Goal: Task Accomplishment & Management: Use online tool/utility

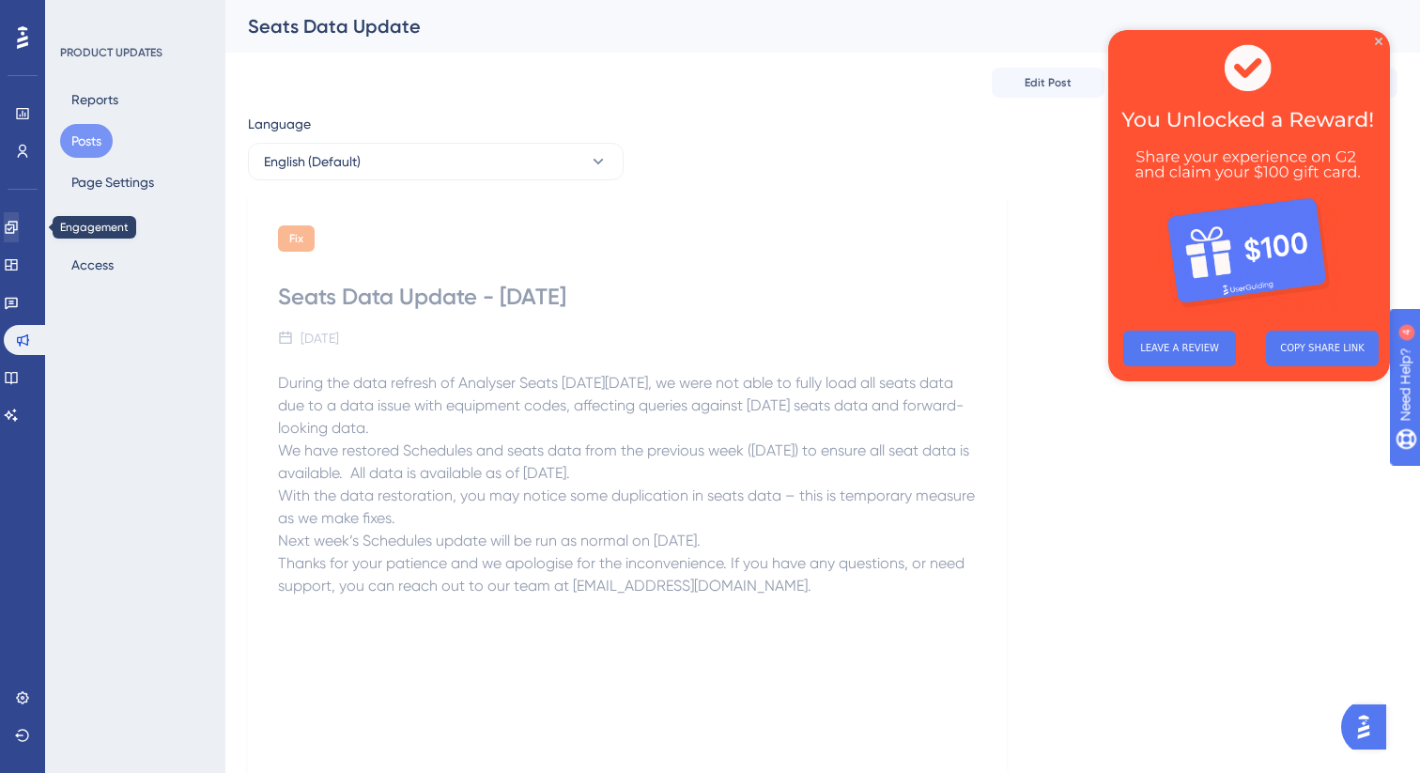
scroll to position [1, 0]
click at [19, 231] on icon at bounding box center [11, 227] width 15 height 15
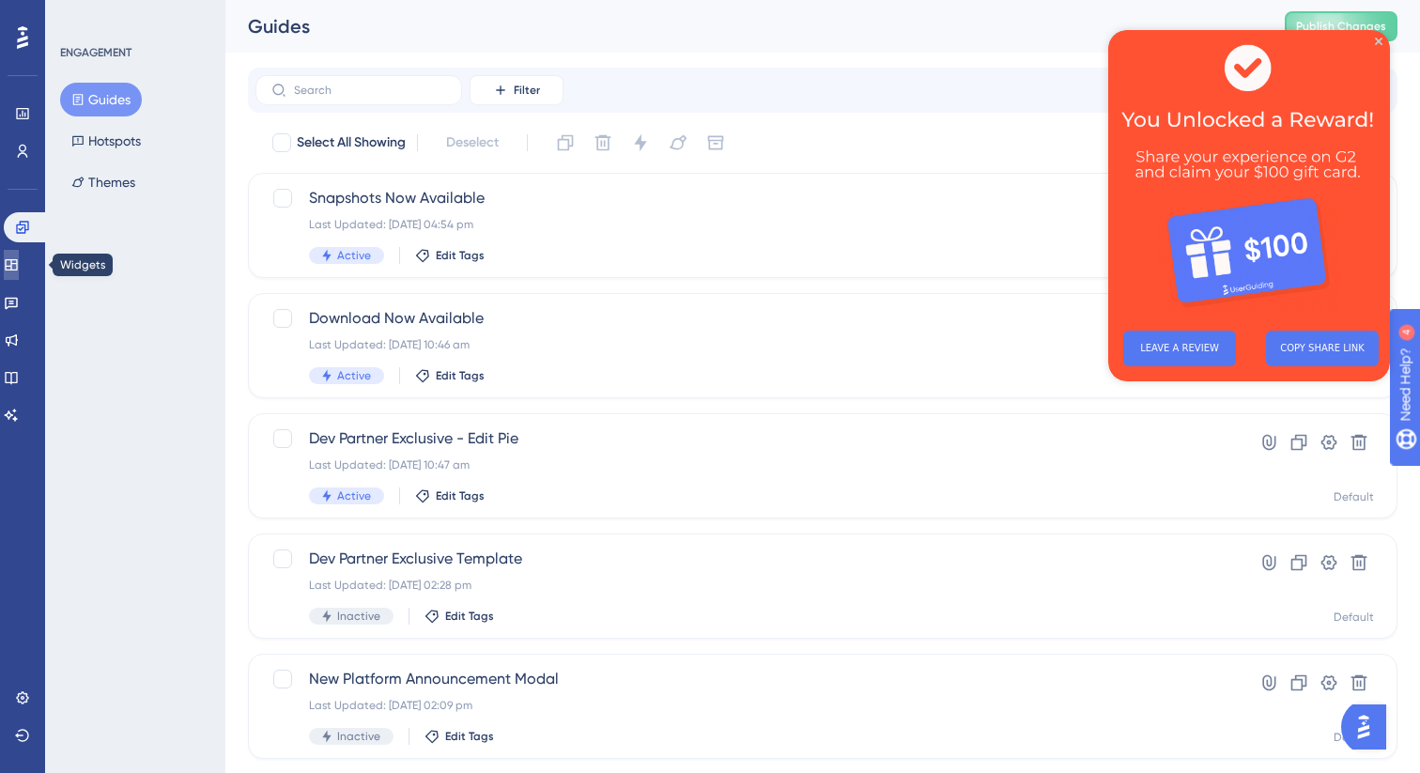
click at [9, 263] on link at bounding box center [11, 265] width 15 height 30
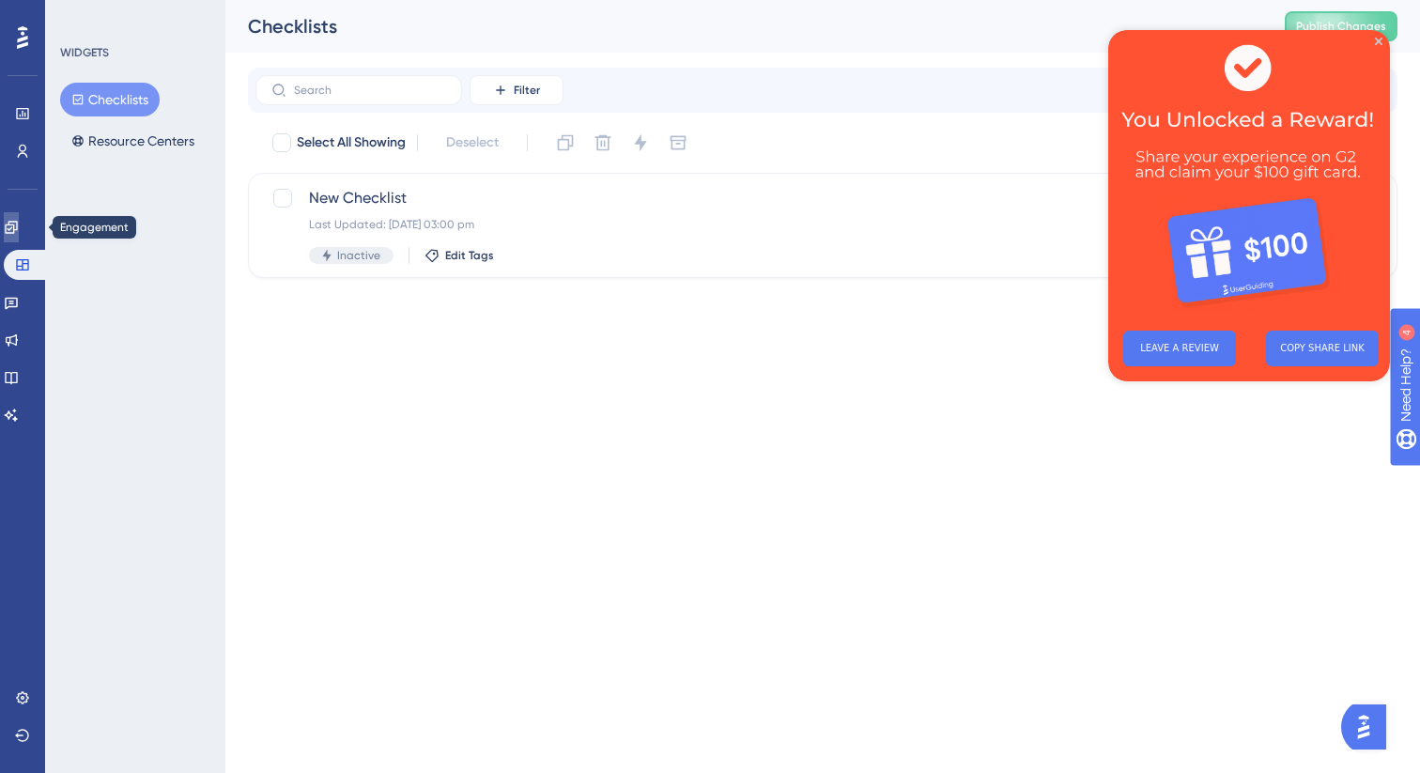
click at [8, 222] on link at bounding box center [11, 227] width 15 height 30
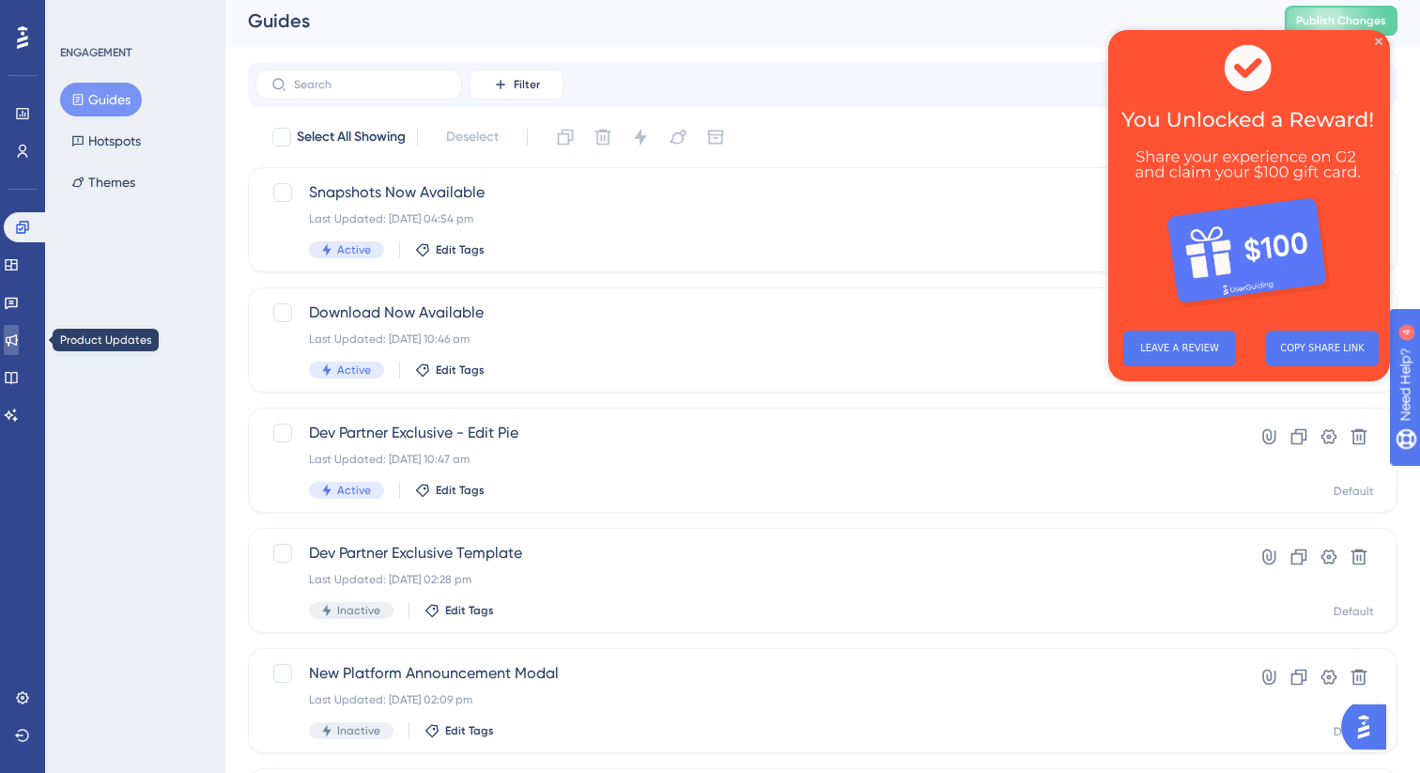
scroll to position [7, 0]
click at [19, 337] on icon at bounding box center [11, 340] width 15 height 15
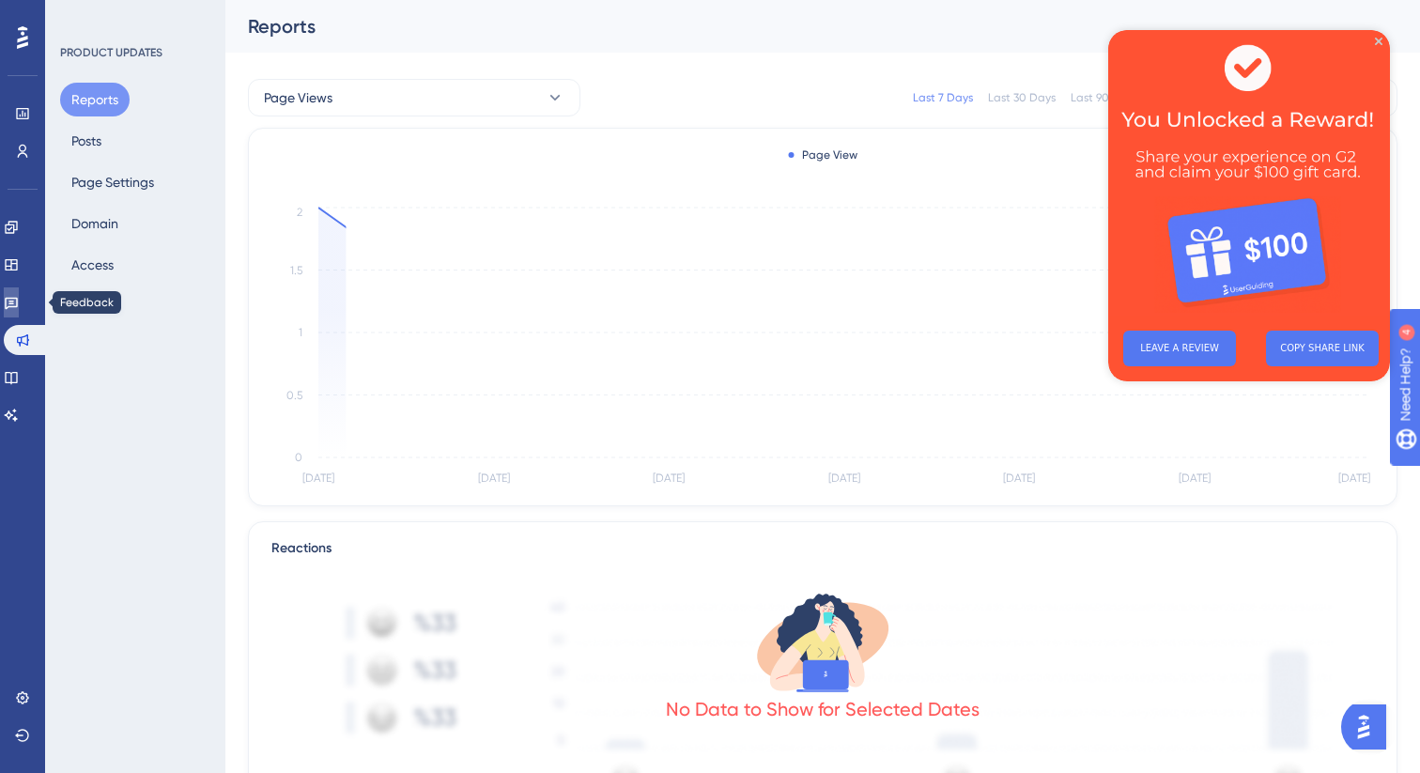
click at [19, 304] on icon at bounding box center [11, 302] width 15 height 15
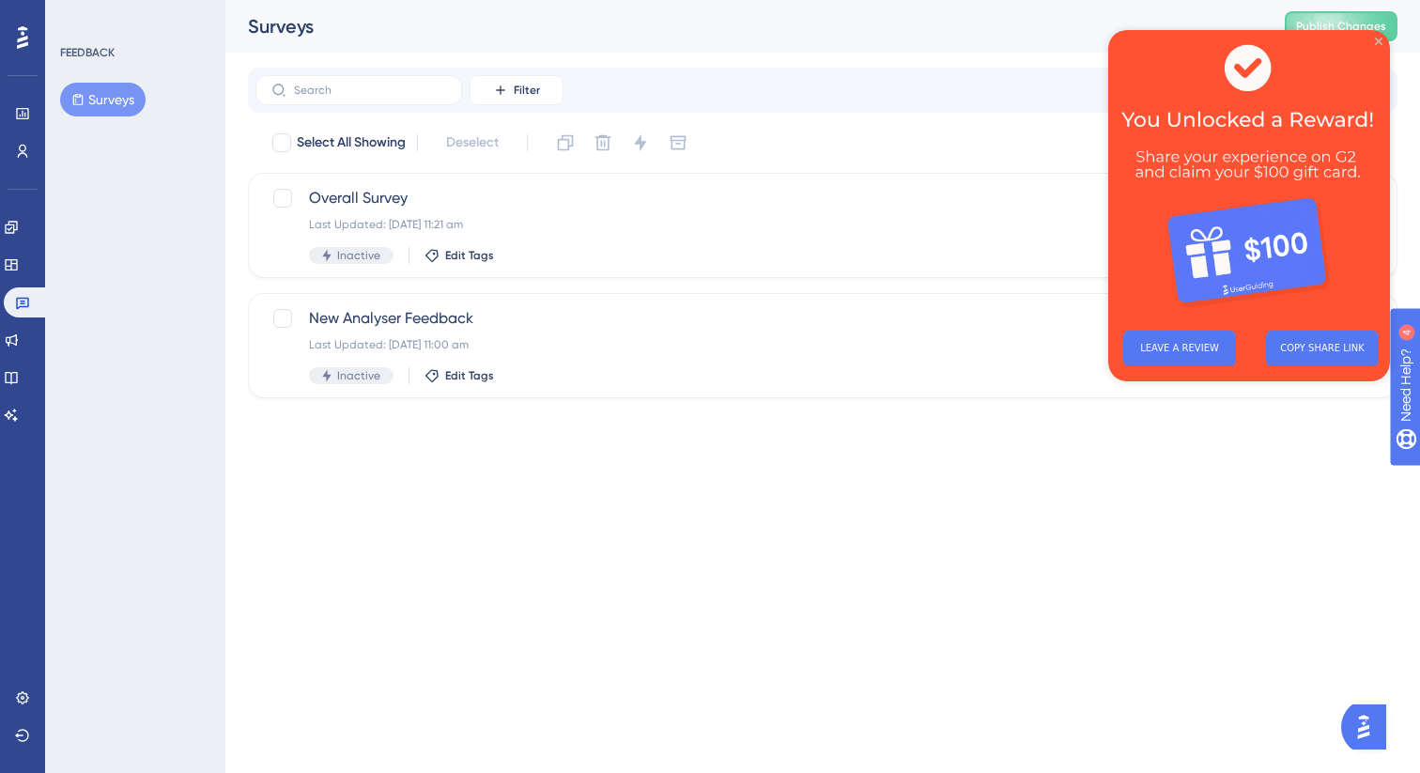
click at [1377, 41] on icon "Close Preview" at bounding box center [1379, 42] width 8 height 8
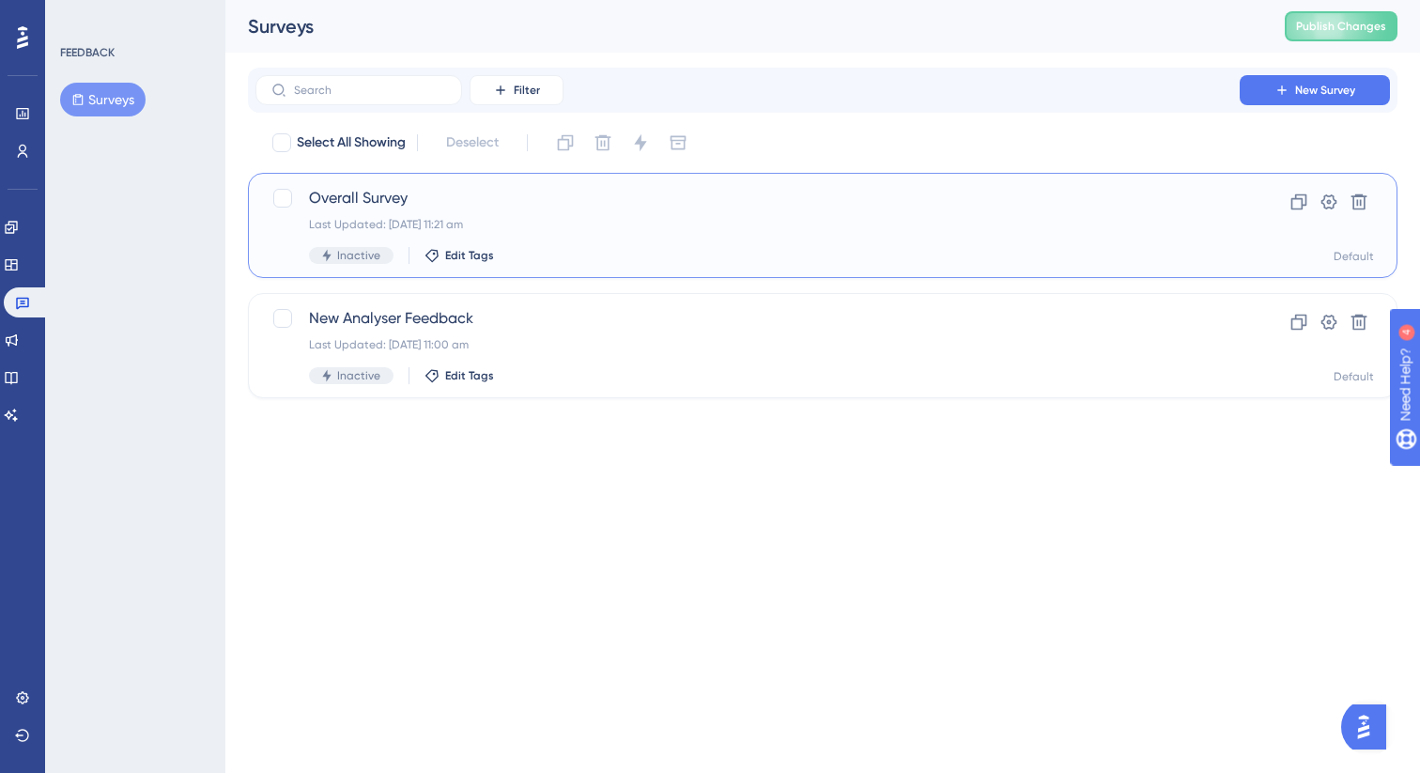
click at [774, 255] on div "Inactive Edit Tags" at bounding box center [747, 255] width 877 height 17
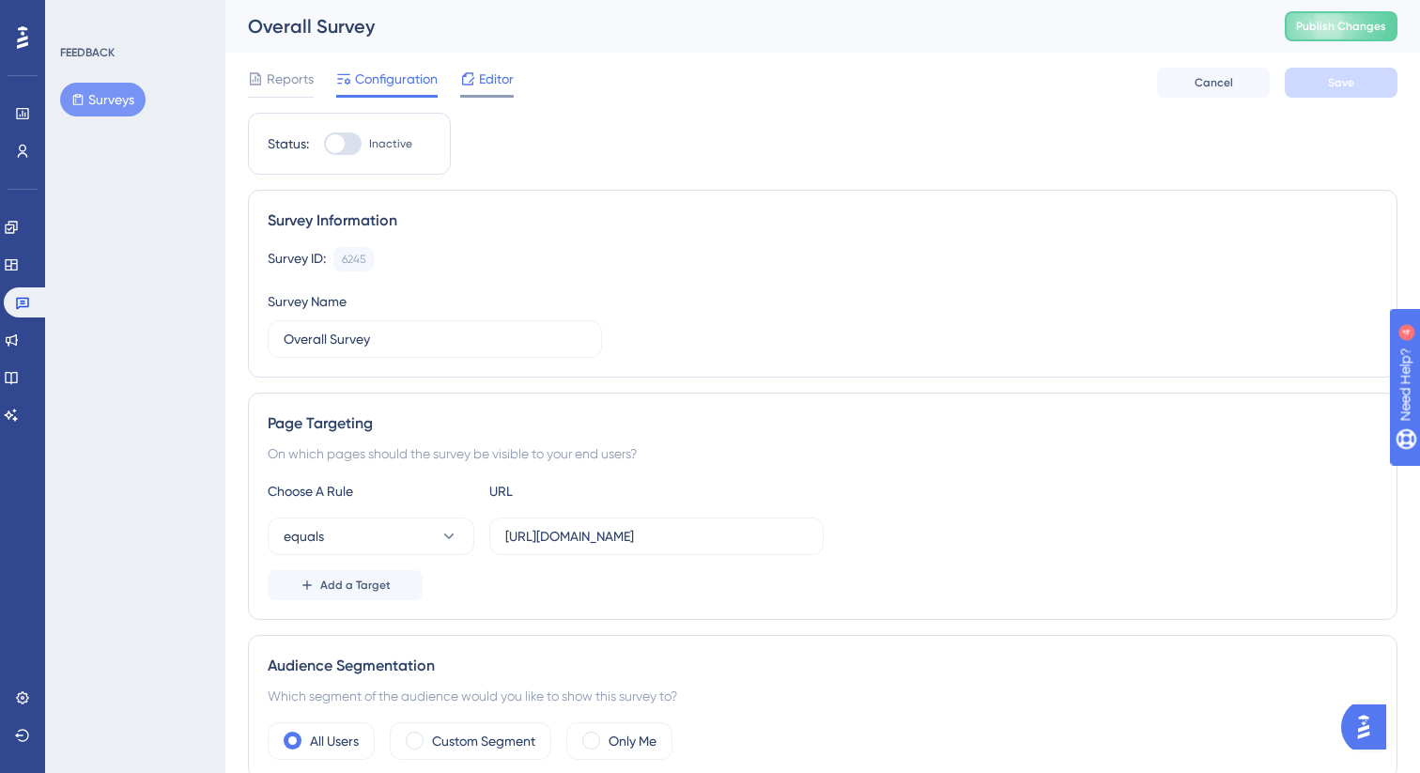
click at [477, 86] on div "Editor" at bounding box center [487, 79] width 54 height 23
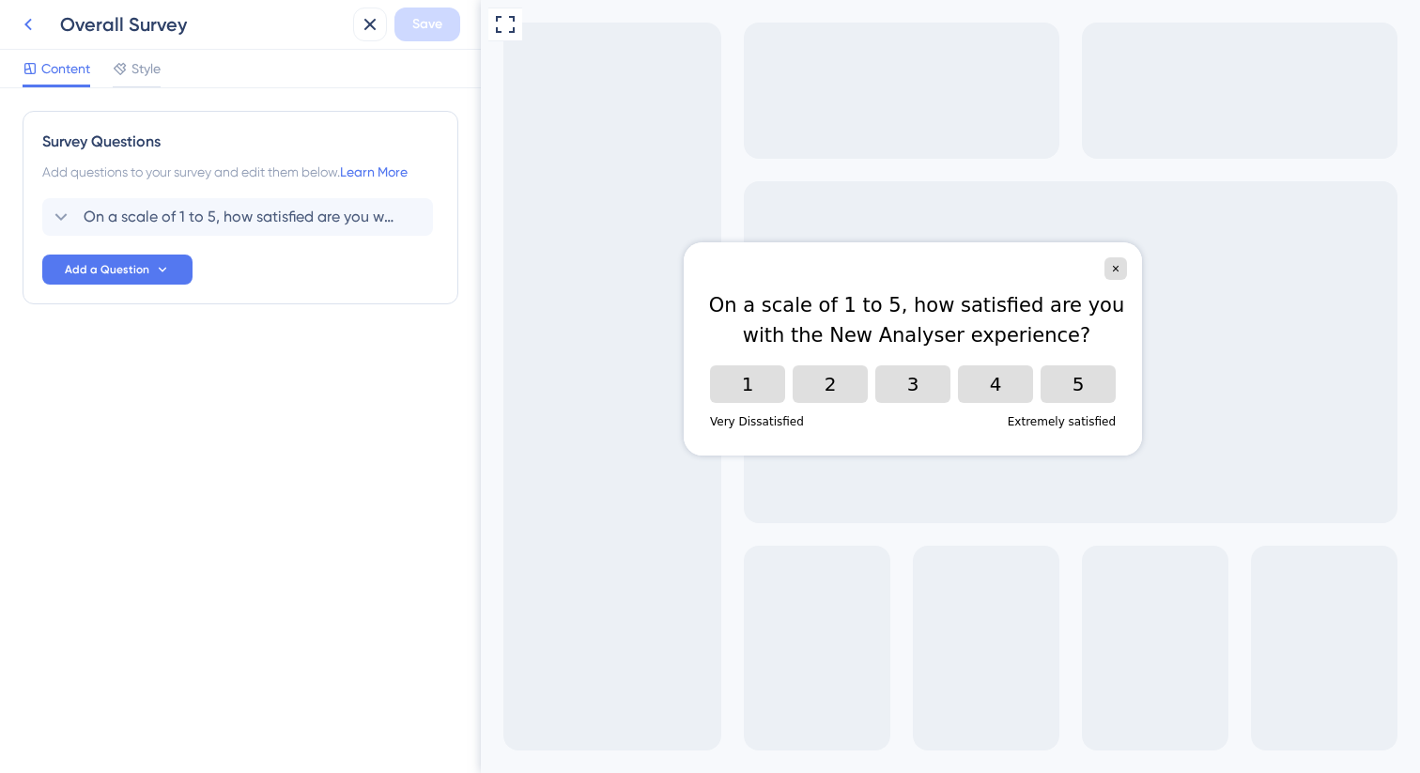
click at [35, 23] on icon at bounding box center [28, 24] width 23 height 23
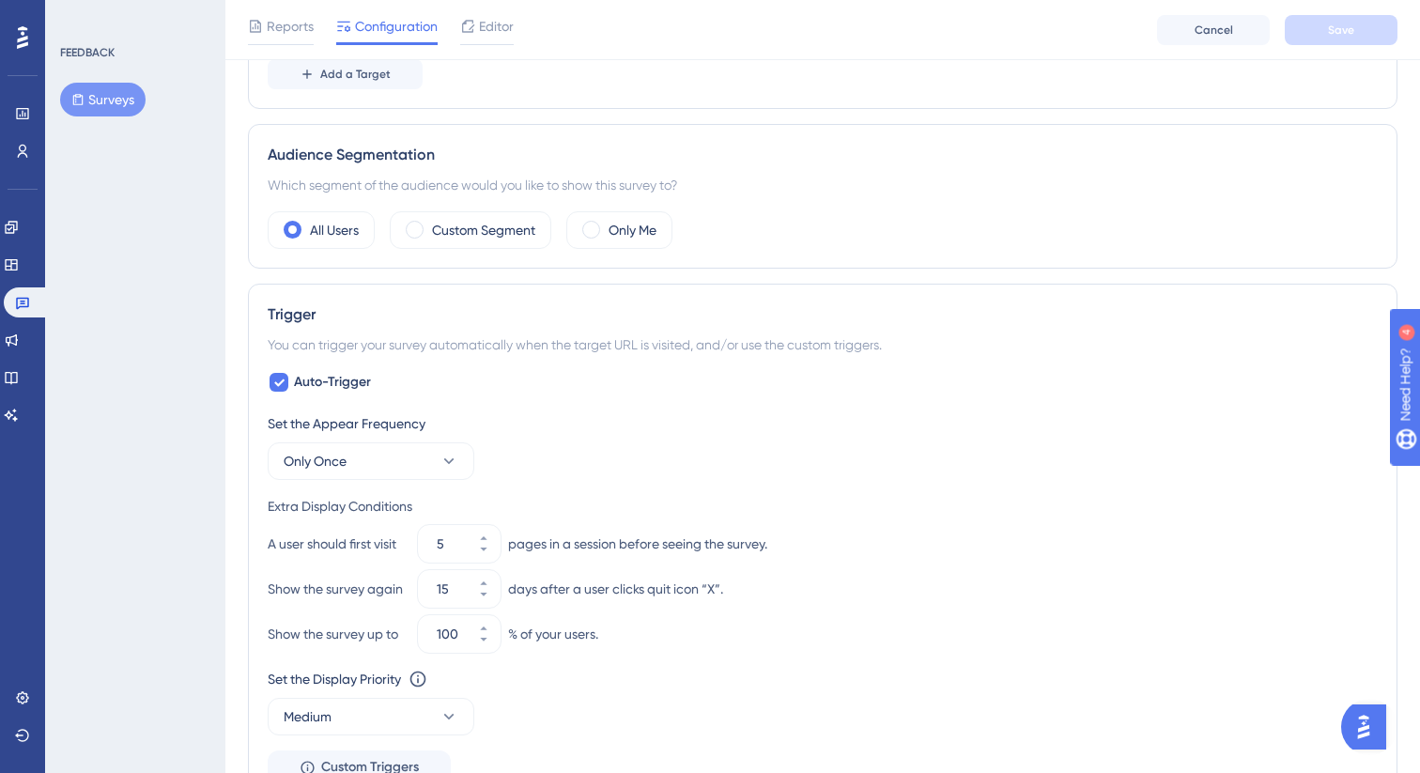
scroll to position [533, 0]
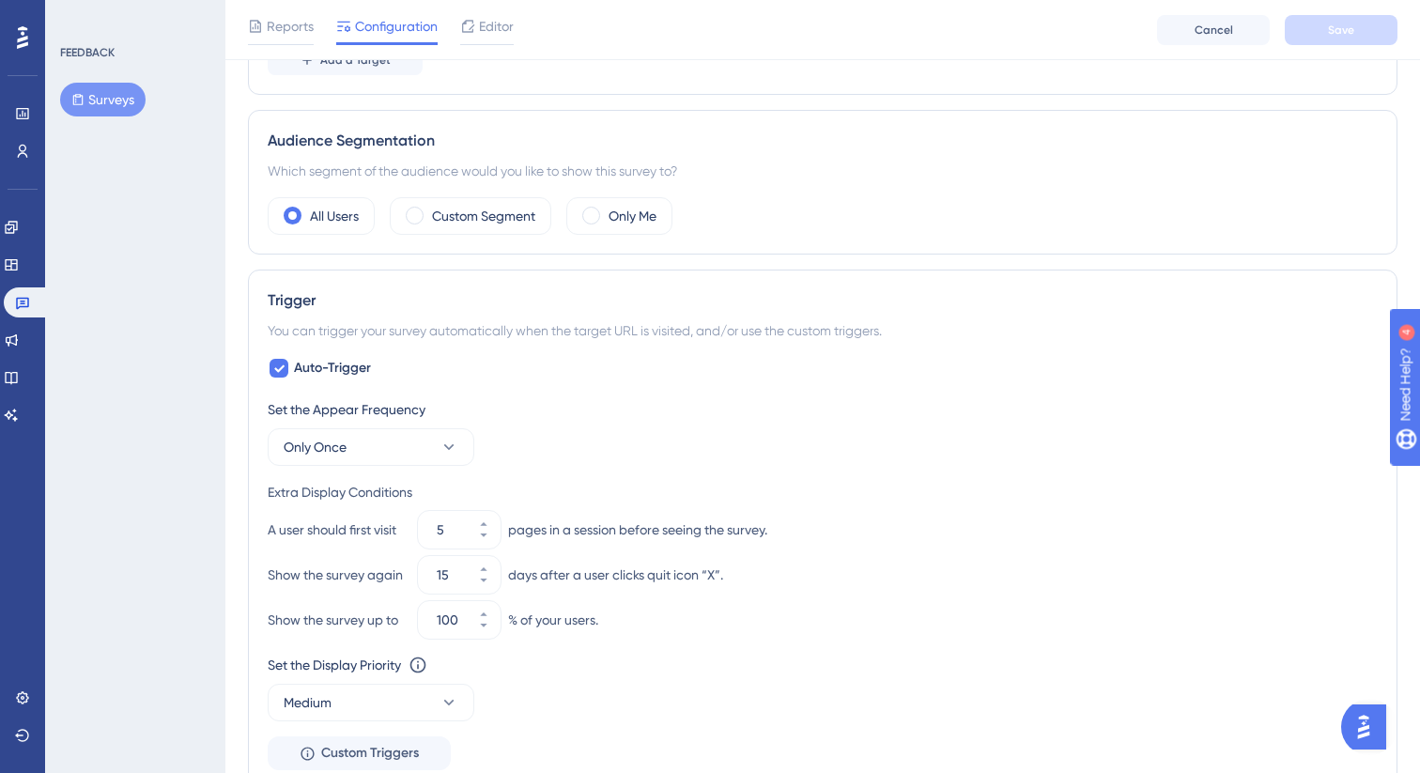
click at [97, 101] on button "Surveys" at bounding box center [102, 100] width 85 height 34
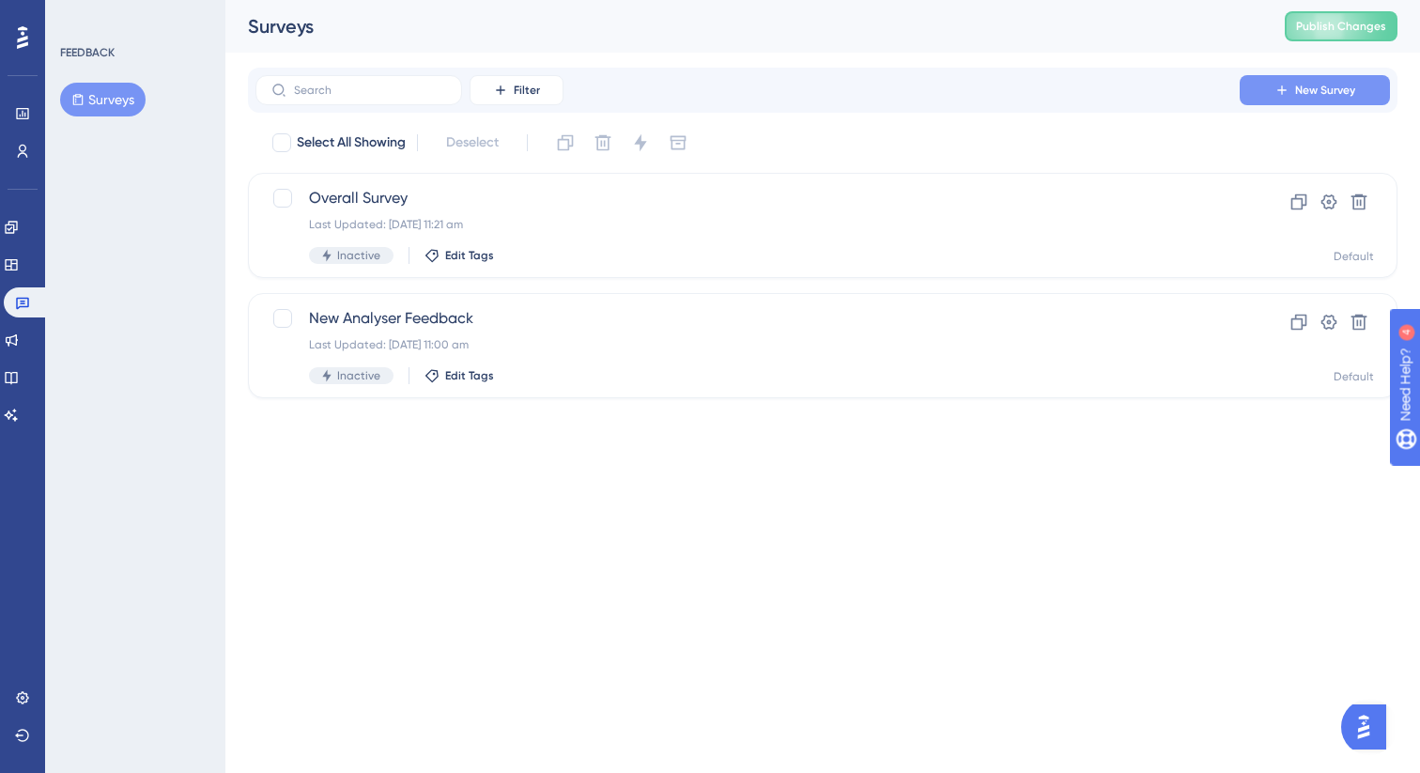
click at [1305, 93] on span "New Survey" at bounding box center [1325, 90] width 60 height 15
